Goal: Transaction & Acquisition: Book appointment/travel/reservation

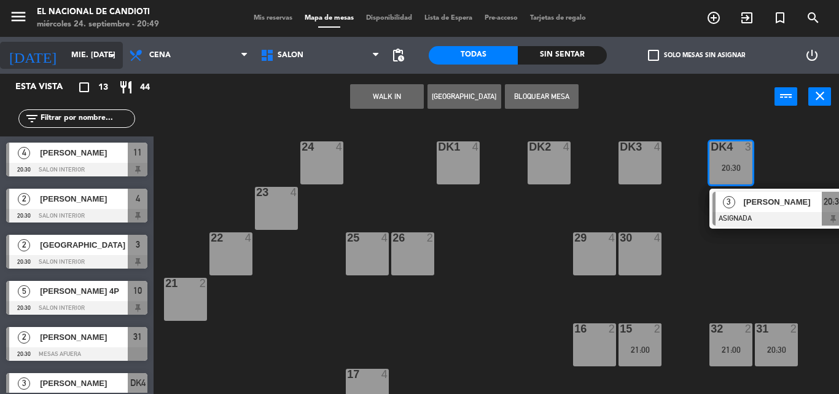
click at [91, 58] on input "mié. [DATE]" at bounding box center [117, 55] width 104 height 21
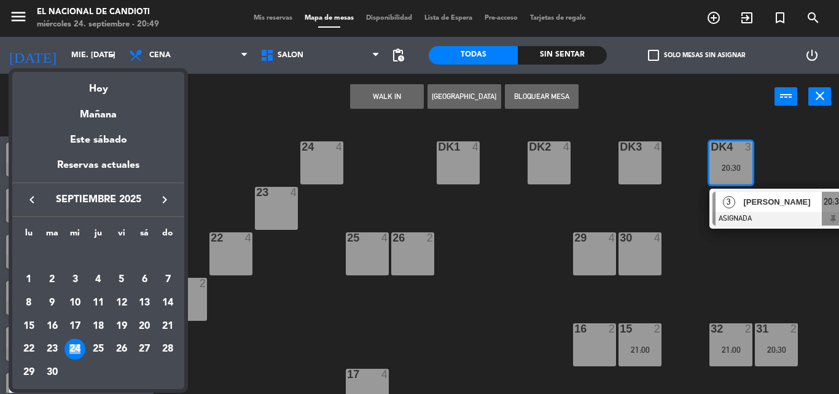
drag, startPoint x: 80, startPoint y: 346, endPoint x: 95, endPoint y: 392, distance: 48.6
click at [96, 384] on div "lu ma [PERSON_NAME] vi sá do [DATE] 2 3 4 5 6 7 8 9 10 11 12 13 14 15 16 17 18 …" at bounding box center [98, 303] width 172 height 172
click at [96, 390] on div at bounding box center [419, 197] width 839 height 394
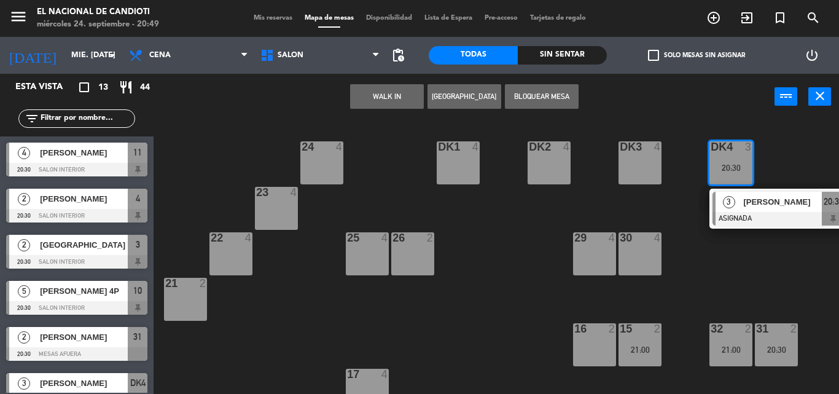
click at [96, 69] on div "[DATE] mié. [DATE] arrow_drop_down" at bounding box center [61, 55] width 123 height 37
click at [102, 47] on input "mié. [DATE]" at bounding box center [117, 55] width 104 height 21
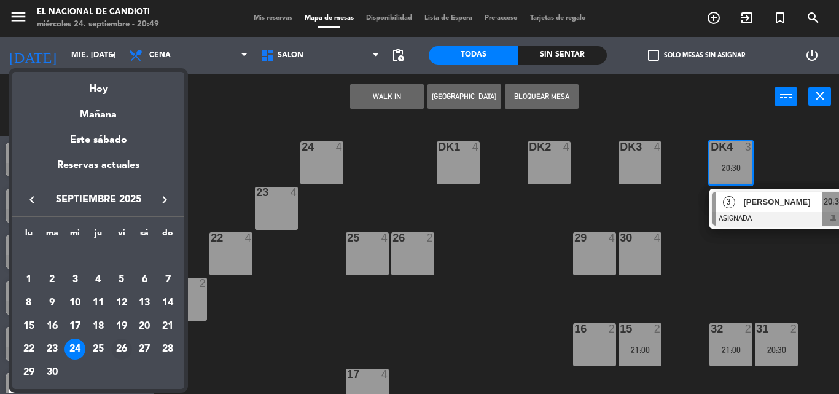
click at [121, 348] on div "26" at bounding box center [121, 349] width 21 height 21
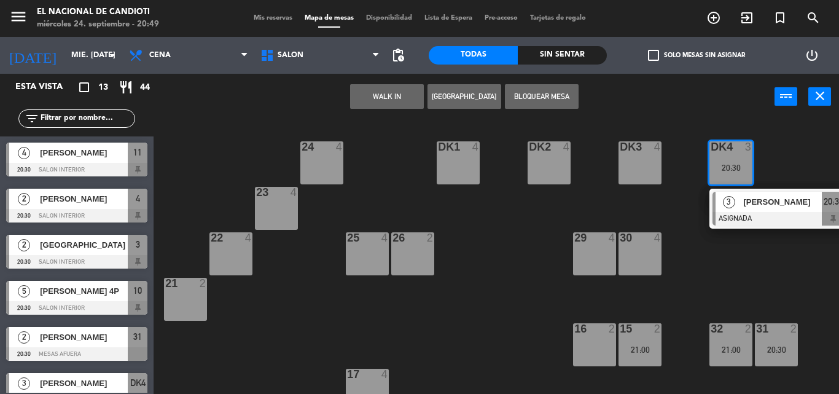
type input "vie. [DATE]"
click at [121, 348] on div at bounding box center [76, 354] width 141 height 14
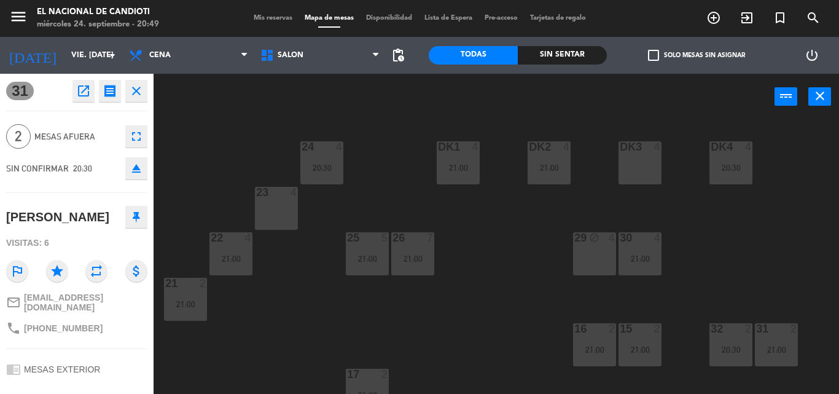
click at [135, 86] on icon "close" at bounding box center [136, 91] width 15 height 15
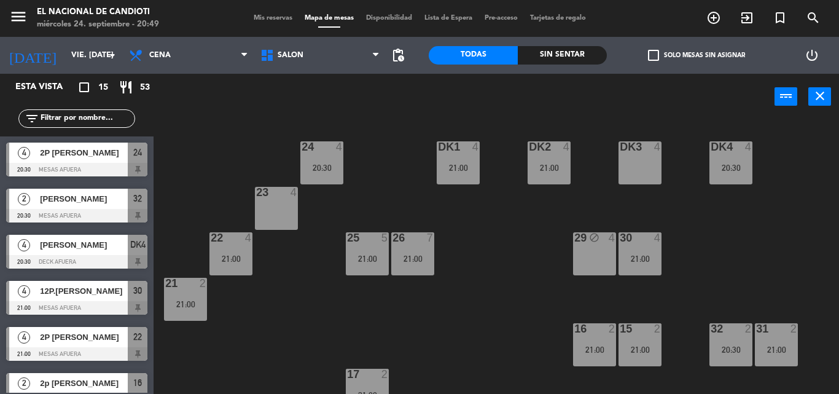
click at [640, 176] on div "DK3 4" at bounding box center [640, 162] width 43 height 43
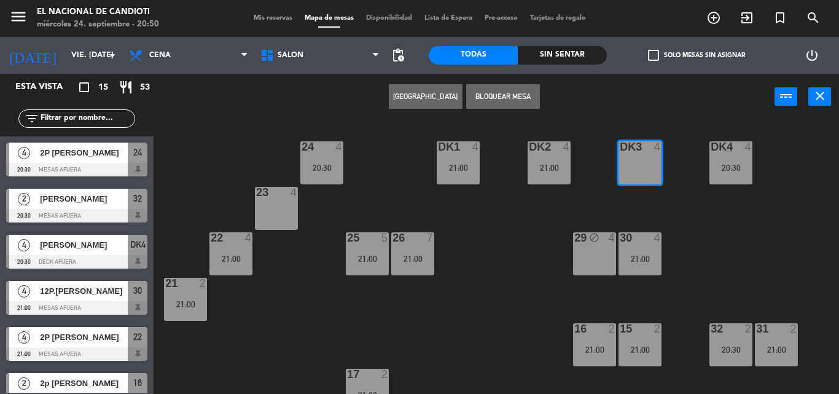
click at [408, 110] on div "Crear Reserva Bloquear Mesa power_input close" at bounding box center [464, 97] width 621 height 47
click at [415, 100] on button "[GEOGRAPHIC_DATA]" at bounding box center [426, 96] width 74 height 25
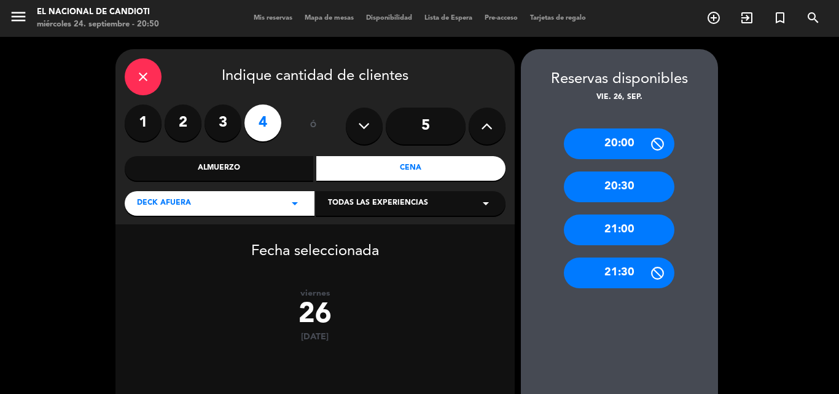
click at [646, 221] on div "21:00" at bounding box center [619, 229] width 111 height 31
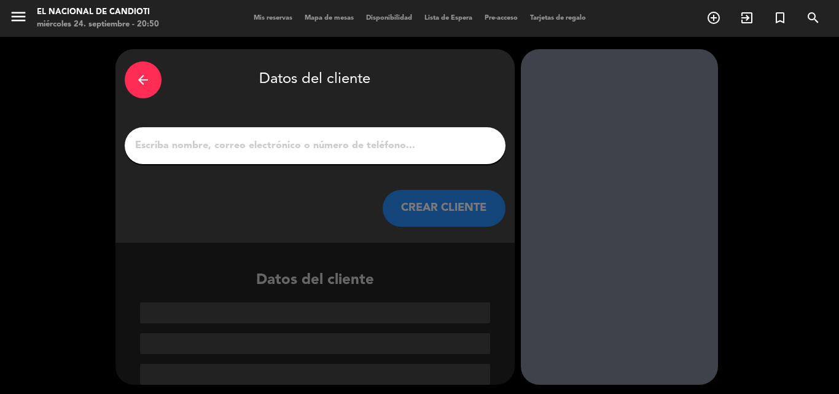
click at [337, 147] on input "1" at bounding box center [315, 145] width 362 height 17
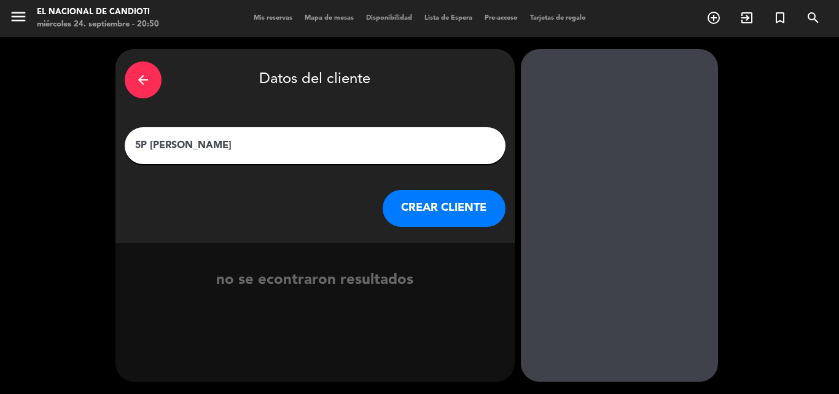
type input "5P [PERSON_NAME]"
click at [434, 205] on button "CREAR CLIENTE" at bounding box center [444, 208] width 123 height 37
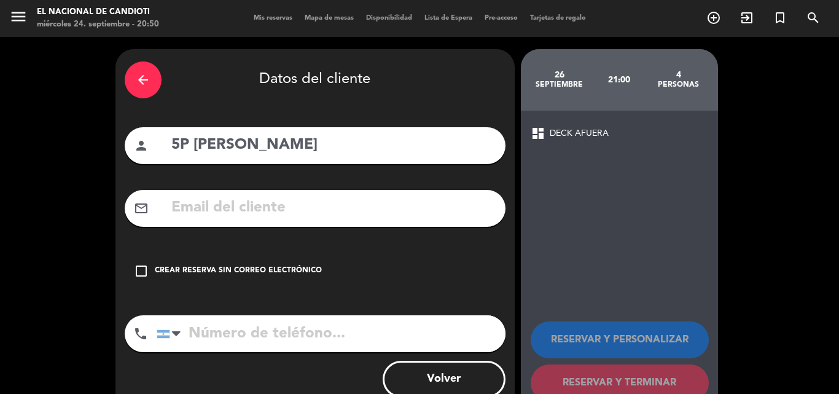
click at [272, 254] on div "check_box_outline_blank Crear reserva sin correo electrónico" at bounding box center [315, 270] width 381 height 37
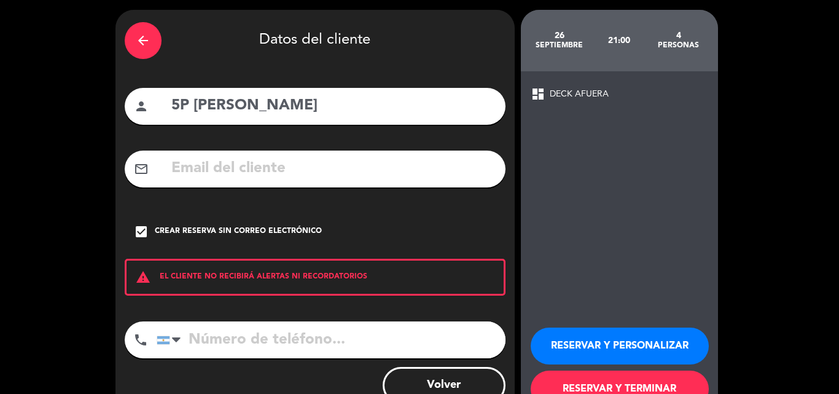
scroll to position [80, 0]
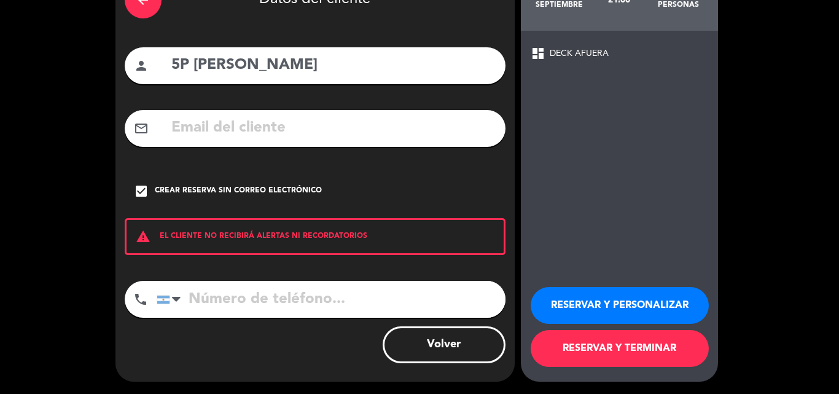
click at [678, 352] on button "RESERVAR Y TERMINAR" at bounding box center [620, 348] width 178 height 37
